Goal: Information Seeking & Learning: Learn about a topic

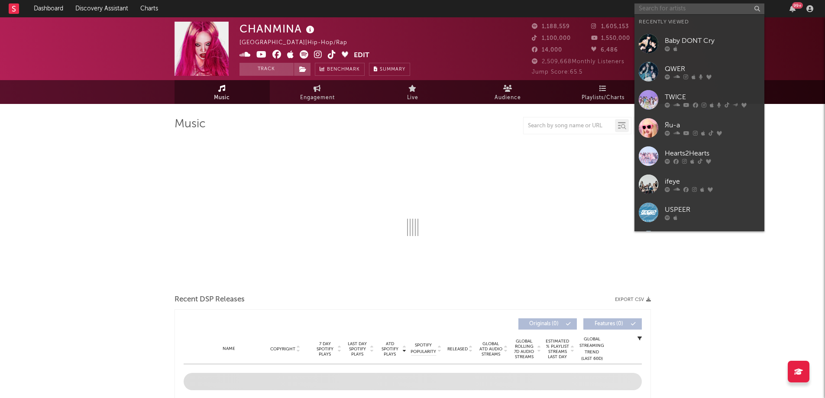
click at [671, 13] on input "text" at bounding box center [700, 8] width 130 height 11
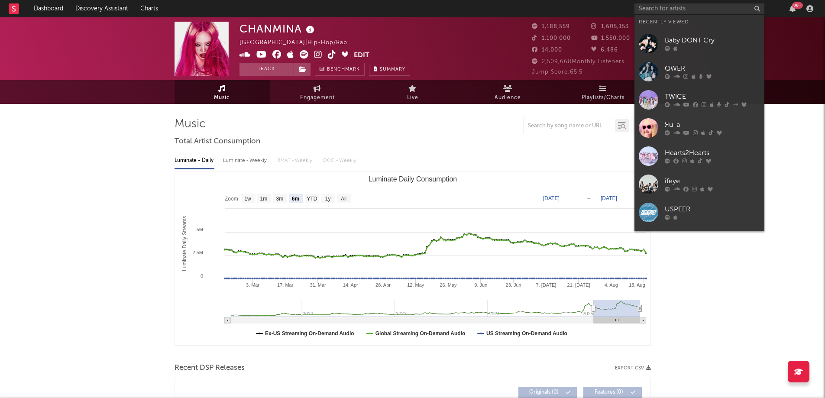
click at [675, 93] on div "TWICE" at bounding box center [712, 97] width 95 height 10
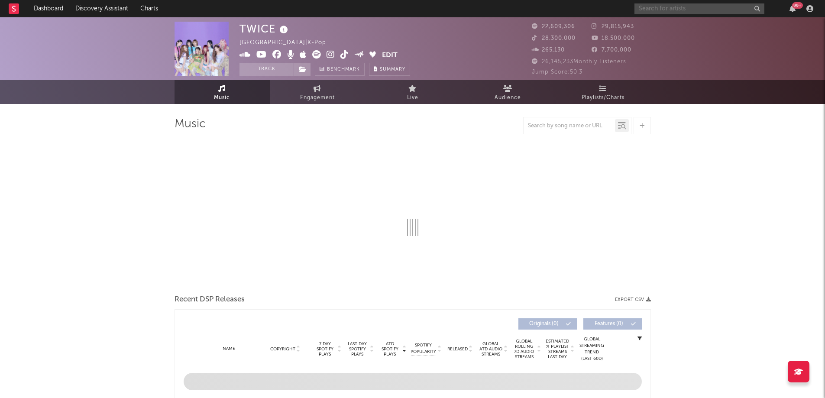
click at [678, 11] on input "text" at bounding box center [700, 8] width 130 height 11
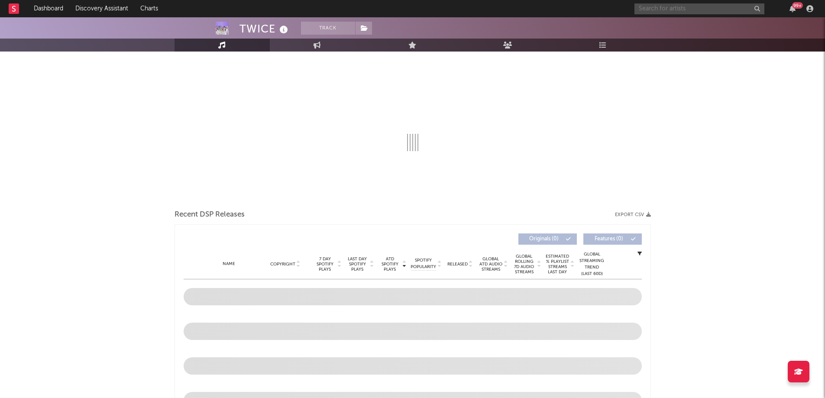
select select "6m"
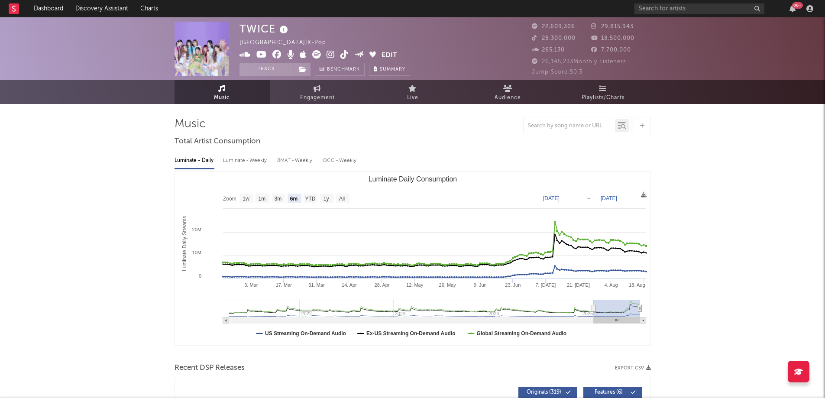
click at [608, 94] on span "Playlists/Charts" at bounding box center [603, 98] width 43 height 10
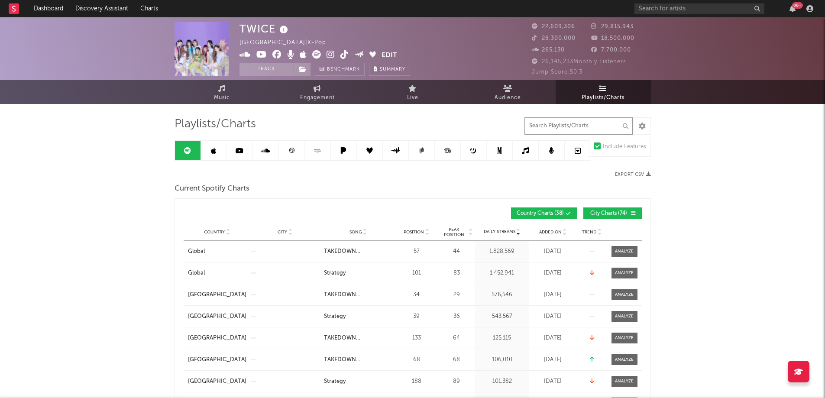
click at [571, 132] on input "text" at bounding box center [579, 125] width 108 height 17
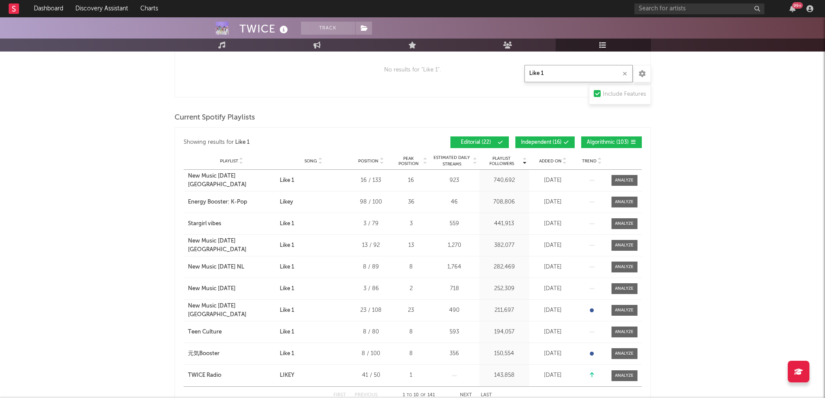
scroll to position [336, 0]
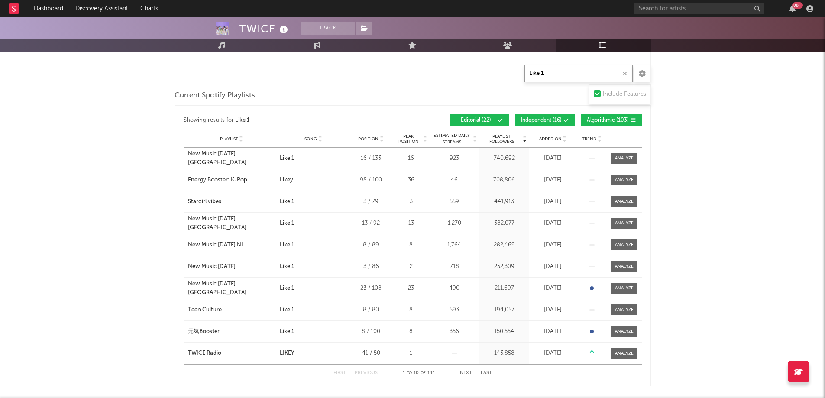
type input "Like 1"
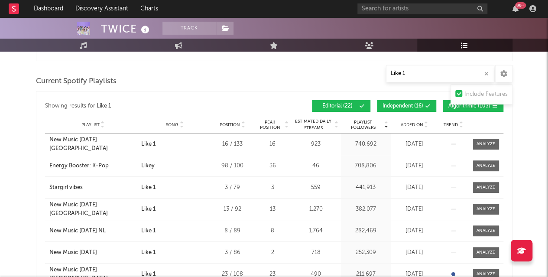
scroll to position [354, 0]
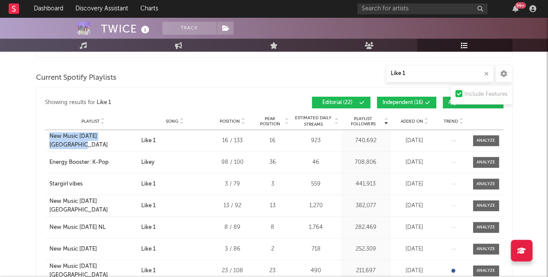
drag, startPoint x: 46, startPoint y: 137, endPoint x: 126, endPoint y: 138, distance: 79.3
click at [126, 138] on div "Playlist New Music [DATE] [GEOGRAPHIC_DATA]" at bounding box center [92, 140] width 94 height 17
copy div "New Music [DATE] [GEOGRAPHIC_DATA]"
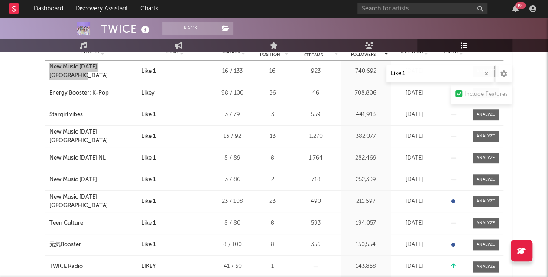
scroll to position [424, 0]
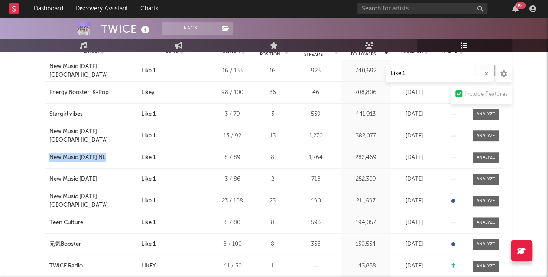
drag, startPoint x: 49, startPoint y: 160, endPoint x: 104, endPoint y: 159, distance: 55.5
click at [104, 159] on div "Playlist New Music [DATE] NL City Song Like 1 Position 8 / 89 Peak Position 8 E…" at bounding box center [274, 157] width 458 height 21
copy div "New Music [DATE] NL"
drag, startPoint x: 46, startPoint y: 201, endPoint x: 123, endPoint y: 203, distance: 77.1
click at [123, 203] on div "Playlist New Music [DATE] Indonesia City Song Like 1 Position 23 / 108 Peak Pos…" at bounding box center [274, 200] width 458 height 21
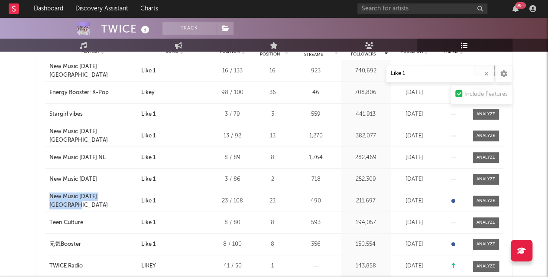
copy div "New Music [DATE] [GEOGRAPHIC_DATA]"
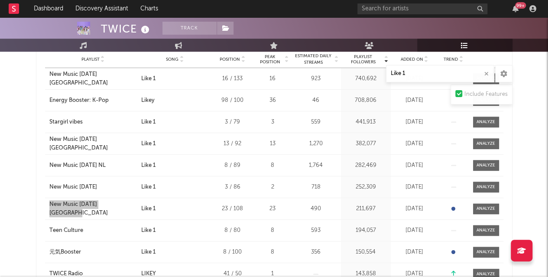
scroll to position [406, 0]
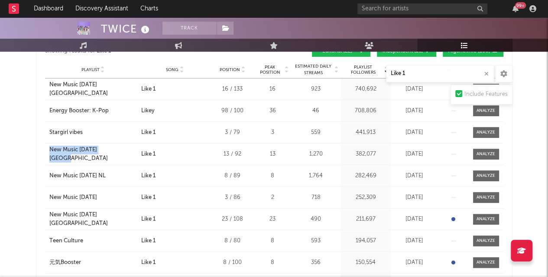
drag, startPoint x: 44, startPoint y: 157, endPoint x: 114, endPoint y: 153, distance: 69.5
click at [114, 153] on div "Playlist New Music [DATE] France City Song Like 1 Position 13 / 92 Peak Positio…" at bounding box center [274, 153] width 458 height 21
copy div "New Music [DATE] [GEOGRAPHIC_DATA]"
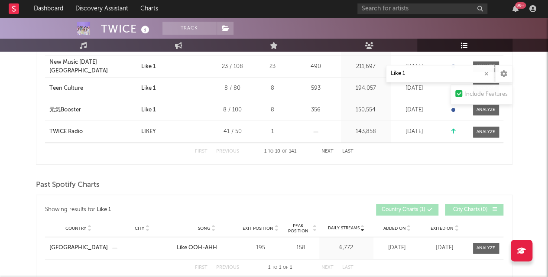
scroll to position [554, 0]
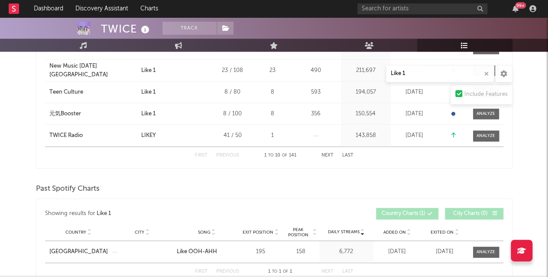
click at [326, 154] on button "Next" at bounding box center [327, 155] width 12 height 5
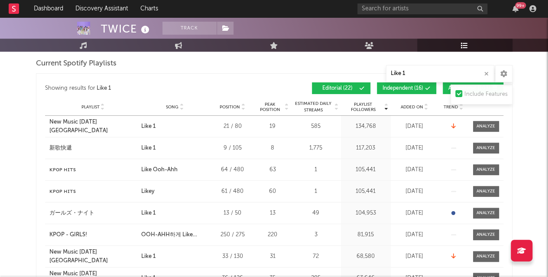
scroll to position [369, 0]
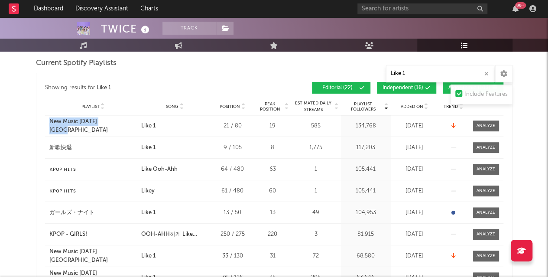
drag, startPoint x: 45, startPoint y: 129, endPoint x: 113, endPoint y: 124, distance: 68.2
click at [113, 124] on div "Playlist New Music [DATE] Japan City Song Like 1 Position 21 / 80 Peak Position…" at bounding box center [274, 125] width 458 height 21
copy div "New Music [DATE] [GEOGRAPHIC_DATA]"
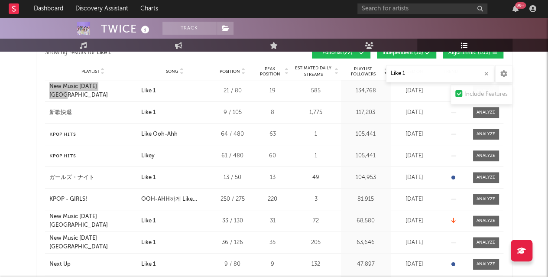
scroll to position [405, 0]
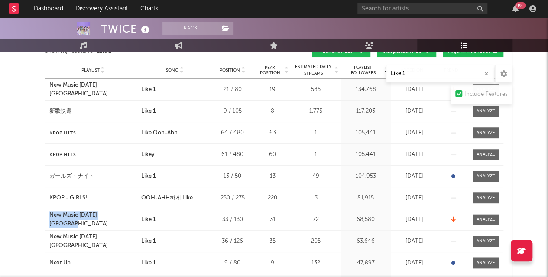
drag, startPoint x: 46, startPoint y: 218, endPoint x: 120, endPoint y: 224, distance: 74.3
click at [120, 224] on div "Playlist New Music [DATE] Malaysia City Song Like 1 Position 33 / 130 Peak Posi…" at bounding box center [274, 219] width 458 height 21
copy div "New Music [DATE] [GEOGRAPHIC_DATA]"
drag, startPoint x: 45, startPoint y: 241, endPoint x: 122, endPoint y: 240, distance: 77.1
click at [122, 240] on div "Playlist New Music [DATE] [GEOGRAPHIC_DATA]" at bounding box center [92, 241] width 94 height 17
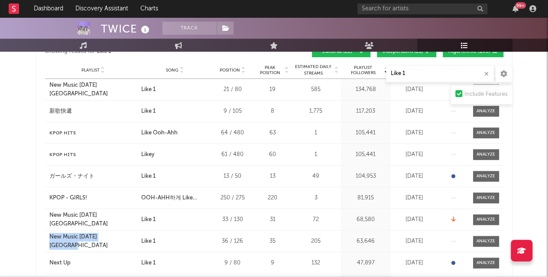
copy div "New Music [DATE] [GEOGRAPHIC_DATA]"
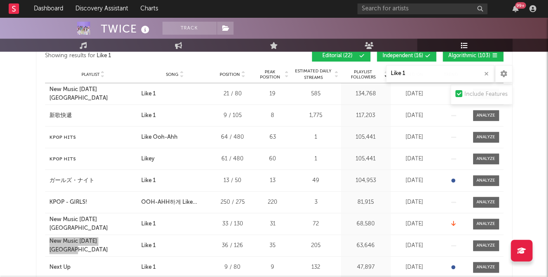
scroll to position [395, 0]
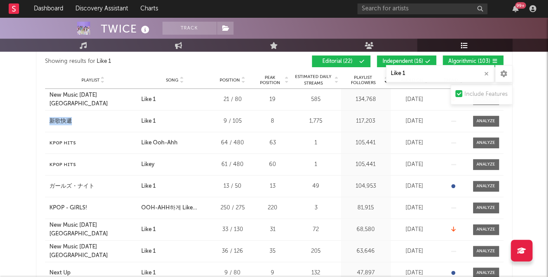
drag, startPoint x: 47, startPoint y: 120, endPoint x: 71, endPoint y: 121, distance: 24.3
click at [71, 121] on div "Playlist 新歌快遞" at bounding box center [92, 121] width 94 height 9
copy div "新歌快遞"
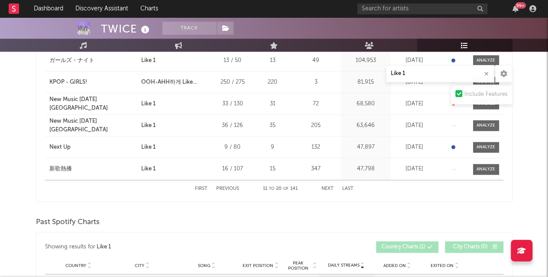
scroll to position [522, 0]
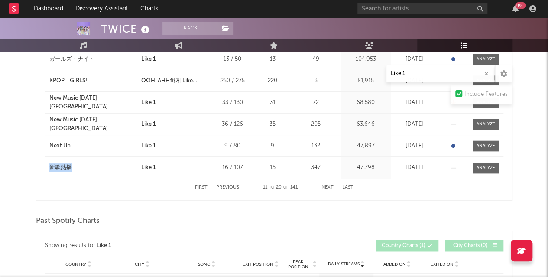
drag, startPoint x: 91, startPoint y: 185, endPoint x: 74, endPoint y: 167, distance: 24.5
click at [74, 167] on div "Playlist 新歌熱播" at bounding box center [92, 167] width 94 height 9
copy div "新歌熱播"
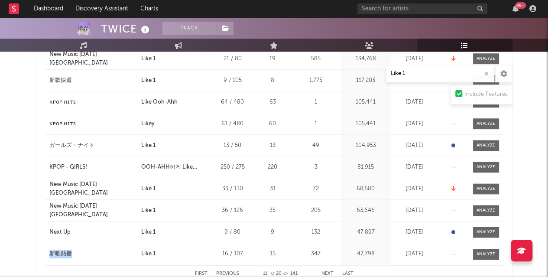
scroll to position [435, 0]
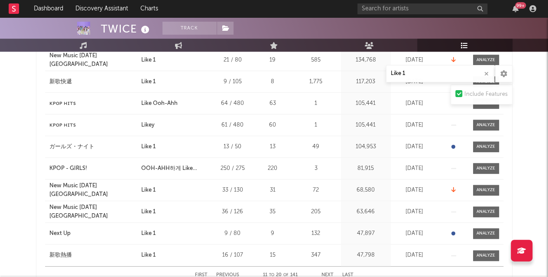
drag, startPoint x: 59, startPoint y: 143, endPoint x: 41, endPoint y: 151, distance: 19.6
click at [41, 151] on div "Showing results for Like 1 Playlist Followers Playlist Song Position Peak Posit…" at bounding box center [274, 147] width 477 height 281
drag, startPoint x: 45, startPoint y: 146, endPoint x: 99, endPoint y: 144, distance: 53.8
click at [99, 144] on div "Playlist ガールズ・ナイト" at bounding box center [92, 147] width 94 height 9
click at [62, 145] on div "ガールズ・ナイト" at bounding box center [71, 147] width 45 height 9
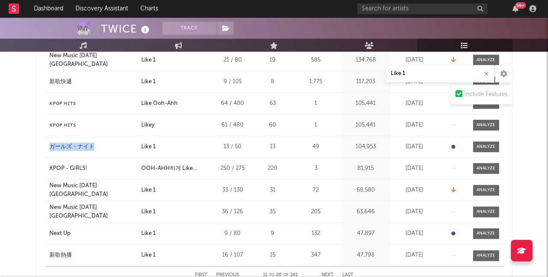
copy div "ガールズ・ナイト"
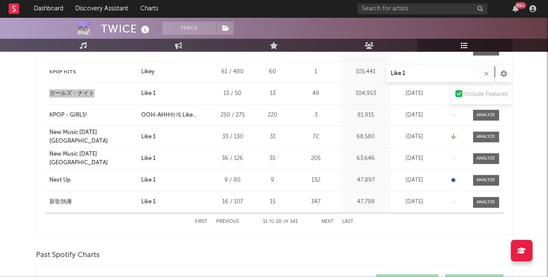
scroll to position [494, 0]
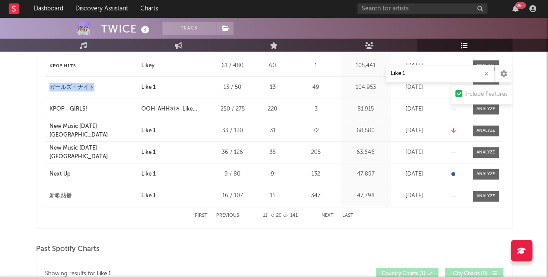
click at [330, 213] on button "Next" at bounding box center [327, 215] width 12 height 5
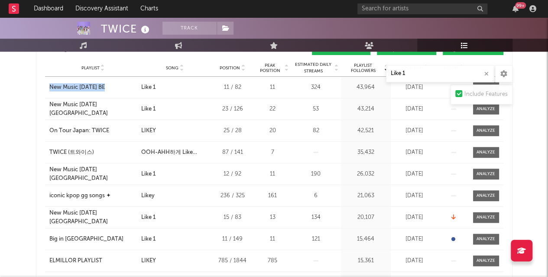
drag, startPoint x: 47, startPoint y: 85, endPoint x: 104, endPoint y: 84, distance: 57.6
click at [104, 84] on div "Playlist New Music [DATE] BE" at bounding box center [92, 87] width 94 height 9
drag, startPoint x: 62, startPoint y: 106, endPoint x: 35, endPoint y: 114, distance: 28.4
click at [35, 114] on div "TWICE Track [GEOGRAPHIC_DATA] | K-Pop Edit Track Benchmark Summary 22,609,306 2…" at bounding box center [274, 262] width 548 height 1305
drag, startPoint x: 46, startPoint y: 107, endPoint x: 128, endPoint y: 110, distance: 81.9
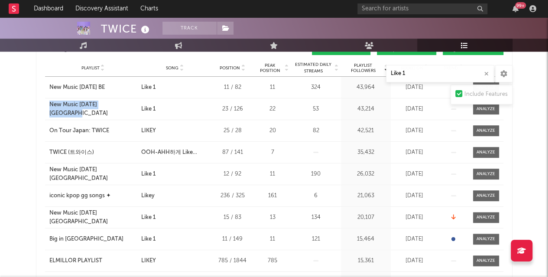
click at [128, 110] on div "Playlist New Music [DATE] [GEOGRAPHIC_DATA]" at bounding box center [92, 109] width 94 height 17
drag, startPoint x: 45, startPoint y: 173, endPoint x: 118, endPoint y: 171, distance: 72.8
click at [118, 171] on div "Playlist New Music [DATE] [GEOGRAPHIC_DATA]" at bounding box center [92, 174] width 94 height 17
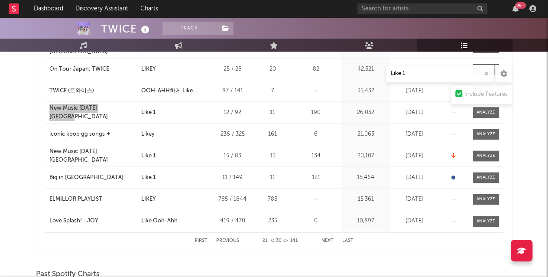
scroll to position [470, 0]
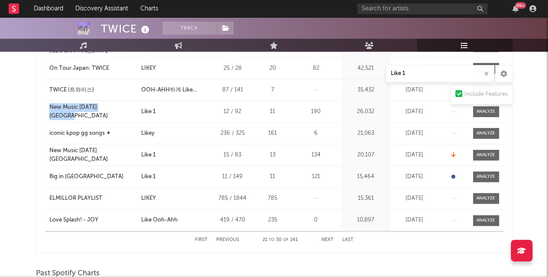
click at [104, 175] on div "Big in [GEOGRAPHIC_DATA]" at bounding box center [93, 176] width 88 height 9
drag, startPoint x: 42, startPoint y: 179, endPoint x: 92, endPoint y: 178, distance: 50.3
click at [94, 178] on div "Showing results for Like 1 Playlist Followers Playlist Song Position Peak Posit…" at bounding box center [274, 112] width 477 height 281
click at [329, 237] on button "Next" at bounding box center [327, 239] width 12 height 5
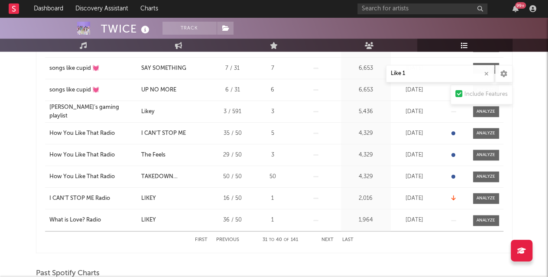
click at [305, 182] on div "Playlist How You Like That Radio City Song TAKEDOWN ([PERSON_NAME], [PERSON_NAM…" at bounding box center [274, 176] width 458 height 21
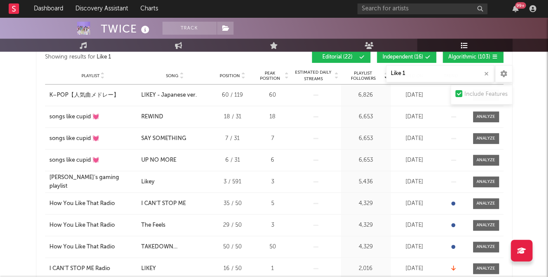
scroll to position [399, 0]
